Goal: Check status: Check status

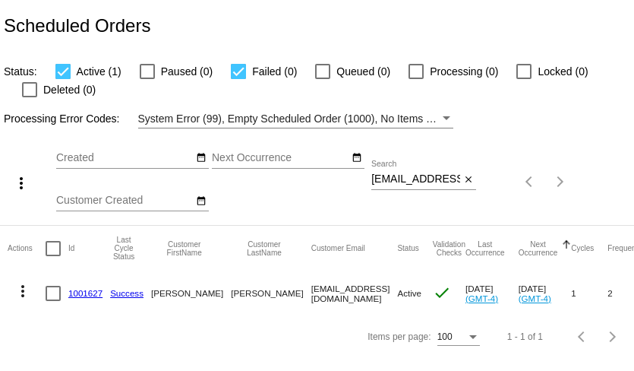
click at [437, 188] on div "cmariehunt@yahoo.com Search" at bounding box center [415, 175] width 89 height 30
click at [437, 182] on input "[EMAIL_ADDRESS][DOMAIN_NAME]" at bounding box center [415, 179] width 89 height 12
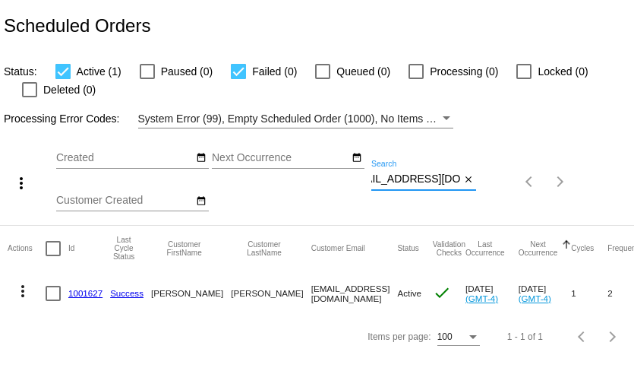
click at [437, 182] on input "[EMAIL_ADDRESS][DOMAIN_NAME]" at bounding box center [415, 179] width 89 height 12
paste input "domsic@pm.me"
type input "cmdomsic@pm.me"
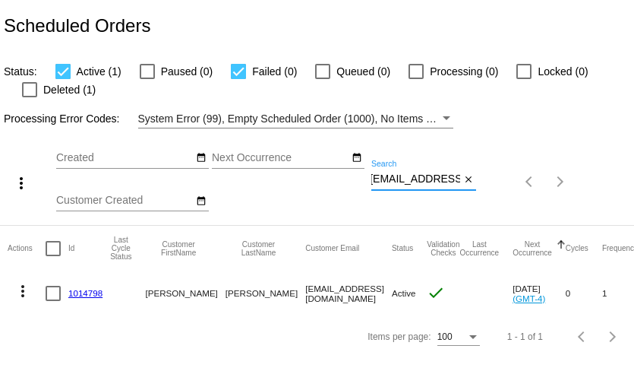
scroll to position [0, 0]
click at [87, 292] on link "1014798" at bounding box center [85, 293] width 34 height 10
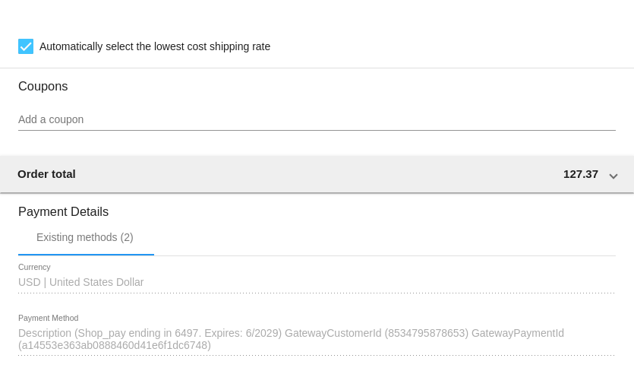
scroll to position [1248, 0]
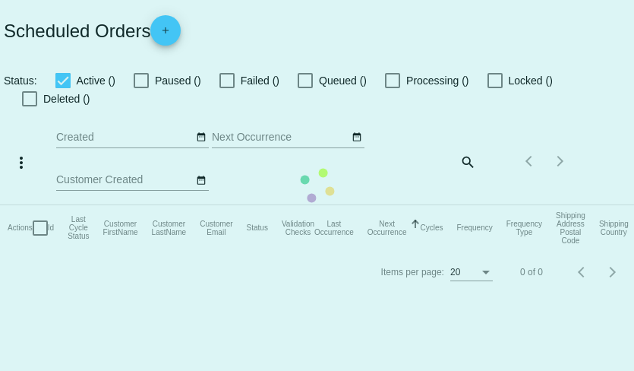
checkbox input "true"
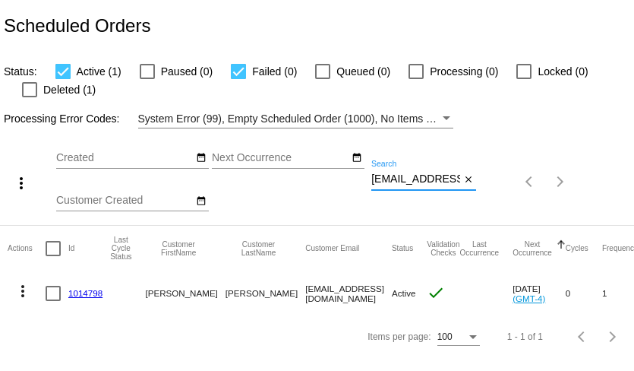
click at [396, 181] on input "cmdomsic@pm.me" at bounding box center [415, 179] width 89 height 12
paste input "kwanyinclinic@msn.com"
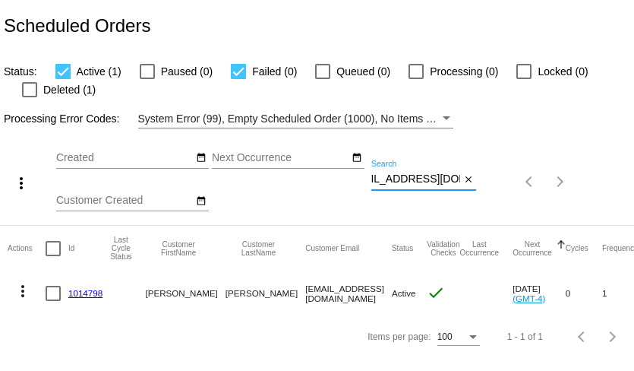
type input "kwanyinclinic@msn.com"
